Goal: Check status: Check status

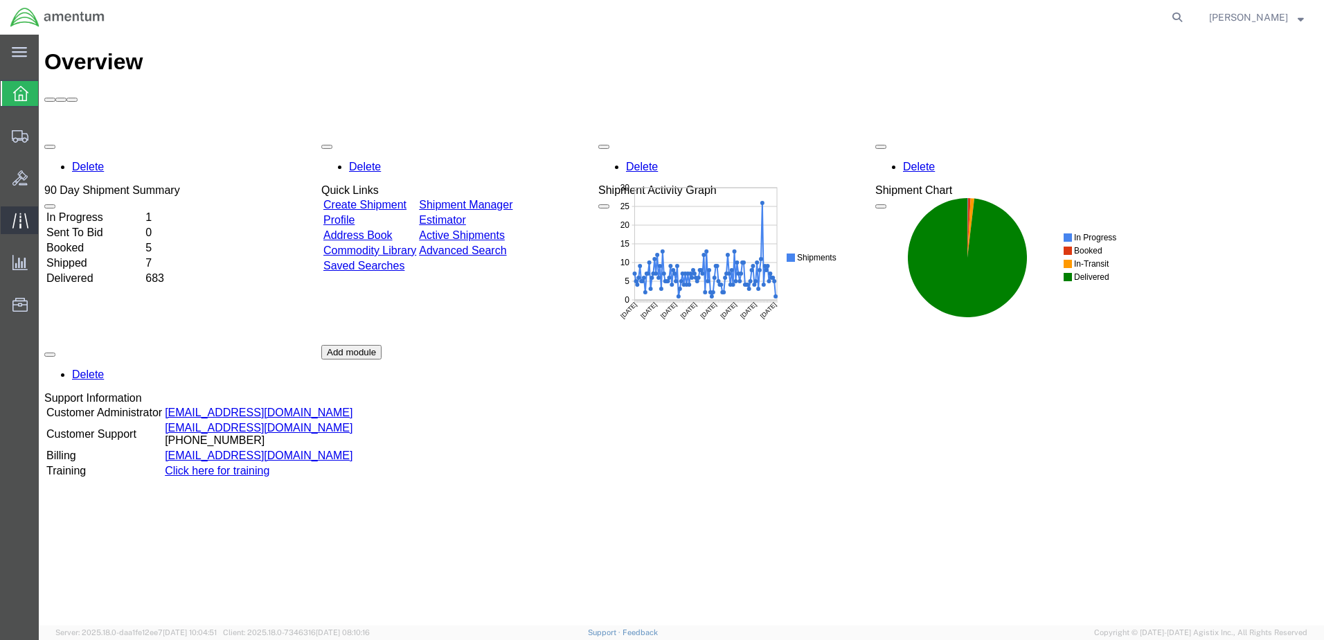
click at [21, 226] on icon at bounding box center [20, 221] width 16 height 16
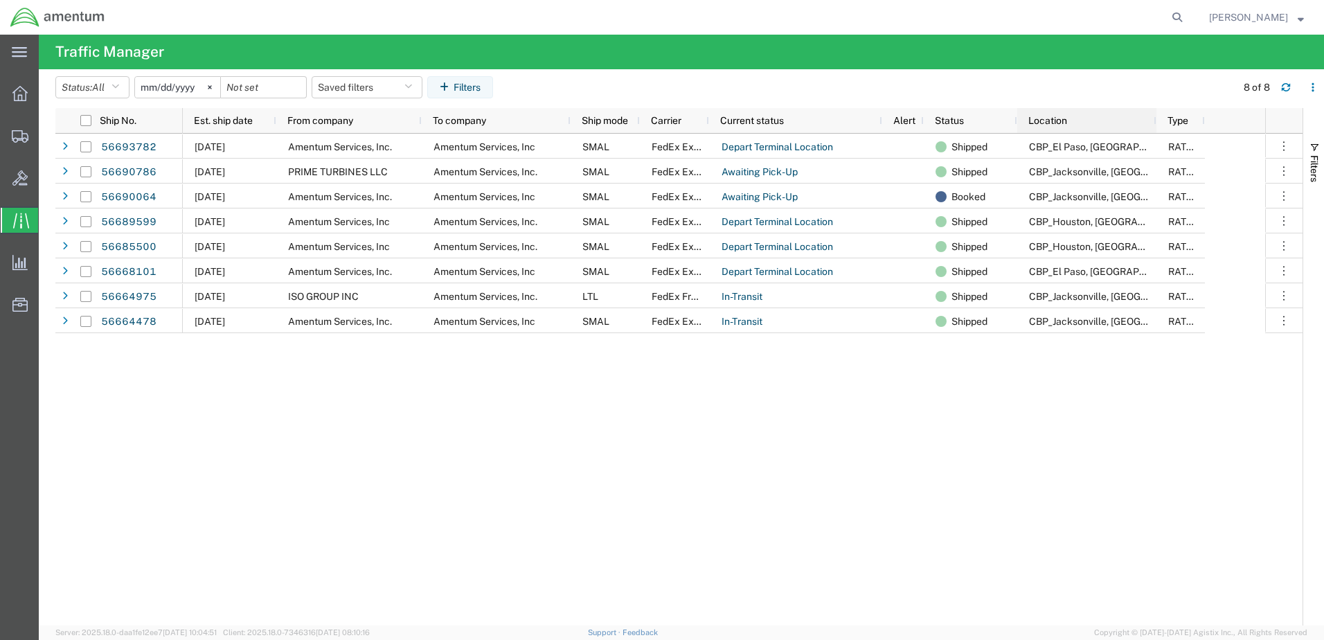
drag, startPoint x: 1096, startPoint y: 118, endPoint x: 1151, endPoint y: 114, distance: 54.8
click at [1153, 114] on div at bounding box center [1156, 120] width 6 height 25
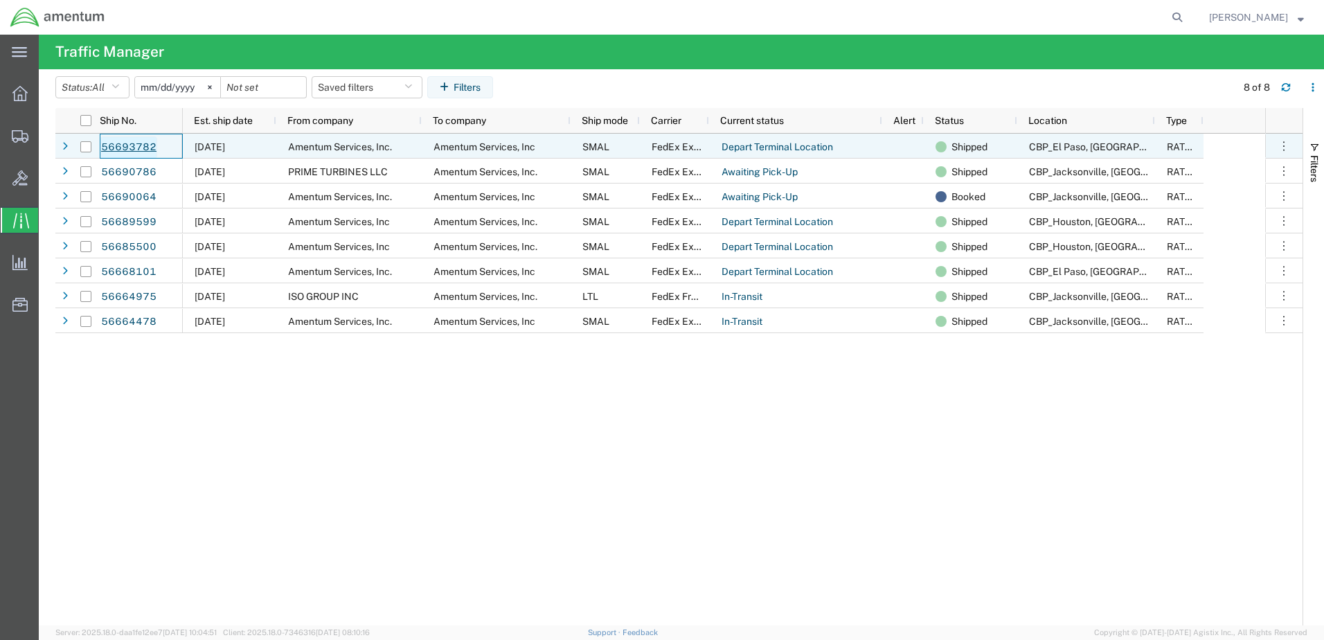
click at [117, 148] on link "56693782" at bounding box center [128, 147] width 57 height 22
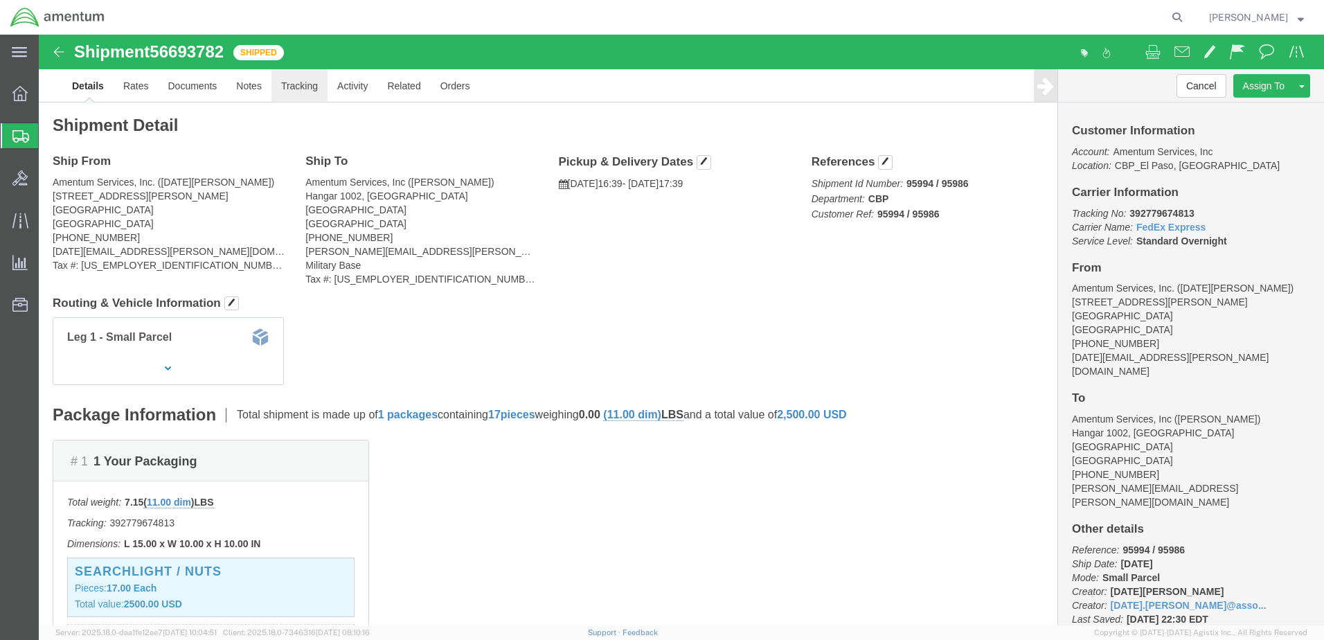
click link "Tracking"
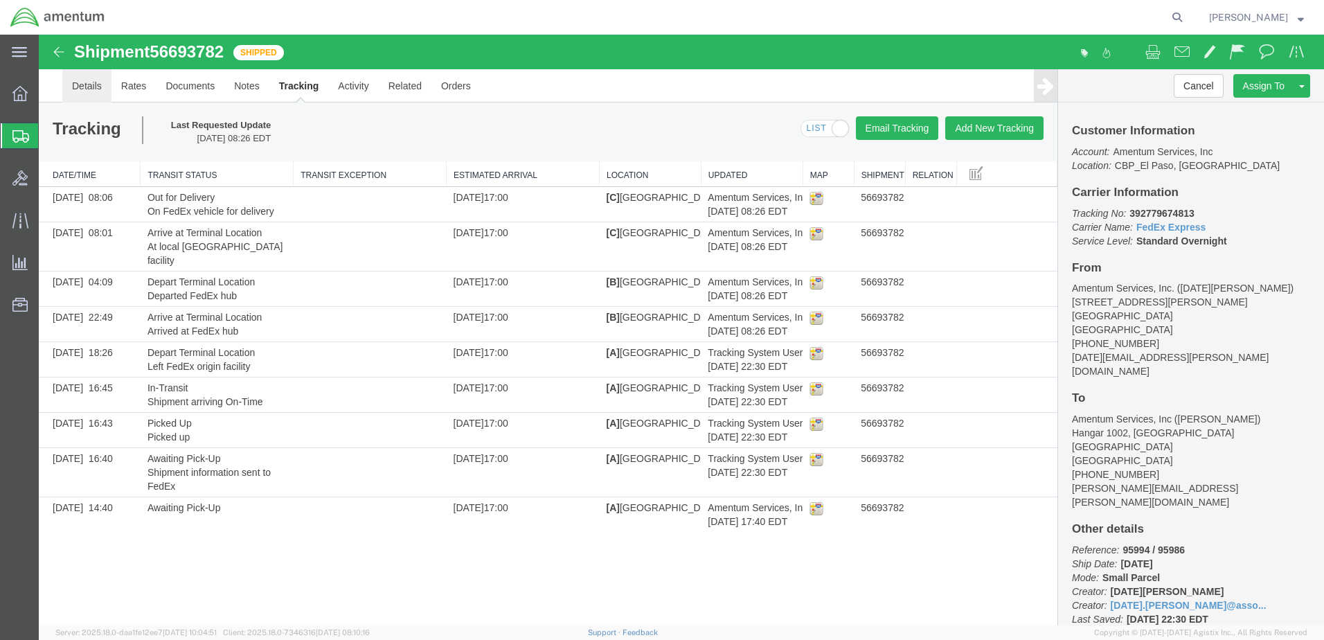
click at [95, 93] on link "Details" at bounding box center [86, 85] width 49 height 33
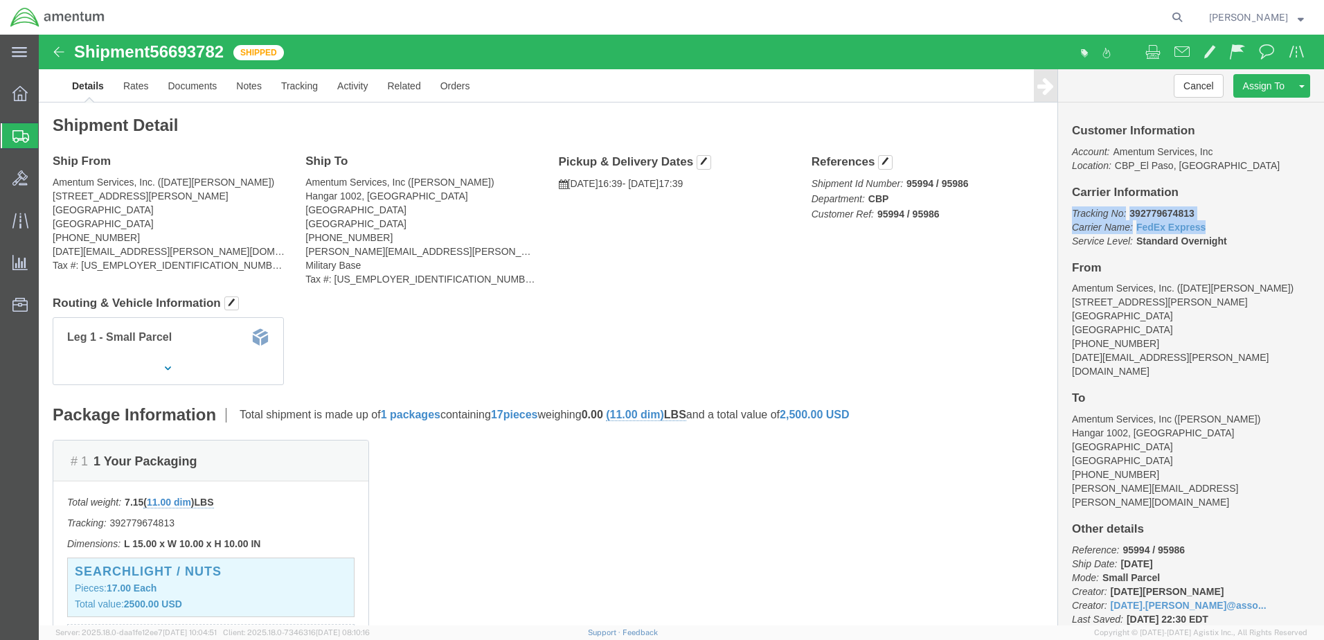
drag, startPoint x: 1026, startPoint y: 181, endPoint x: 1174, endPoint y: 193, distance: 148.7
click p "Tracking No: 392779674813 Carrier Name: FedEx Express FedEx Express Service Lev…"
copy p "Tracking No: 392779674813 Carrier Name: FedEx Express FedEx Express"
